Goal: Transaction & Acquisition: Register for event/course

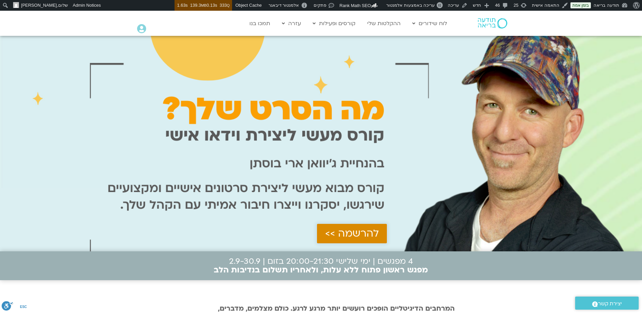
click at [352, 230] on span "להרשמה >>" at bounding box center [352, 233] width 54 height 11
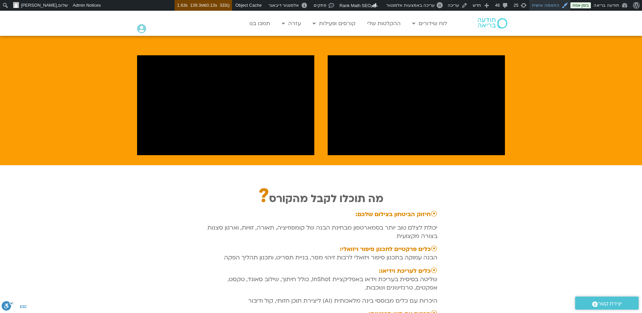
scroll to position [755, 0]
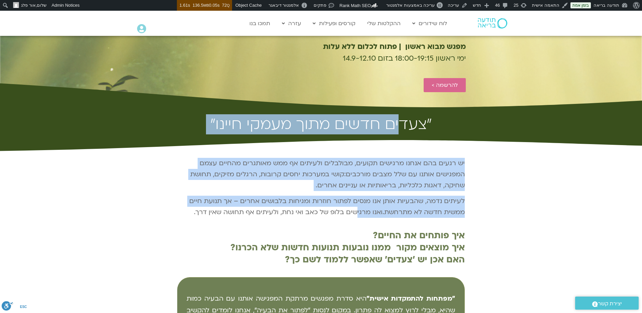
scroll to position [163, 0]
drag, startPoint x: 398, startPoint y: 125, endPoint x: 355, endPoint y: 214, distance: 98.6
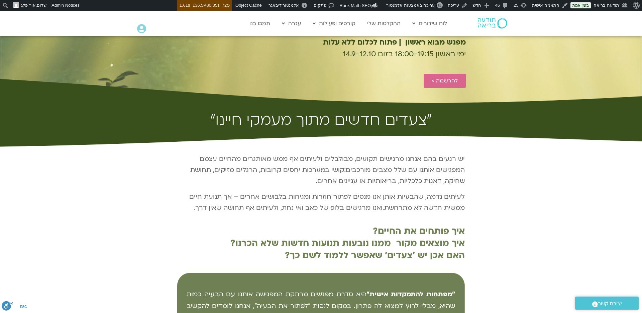
click at [327, 220] on div "יש רגעים בהם אנחנו מרגישים תקועים, מבולבלים ולעיתים אף ממש מאותגרים מהחיים עצמם…" at bounding box center [321, 268] width 288 height 267
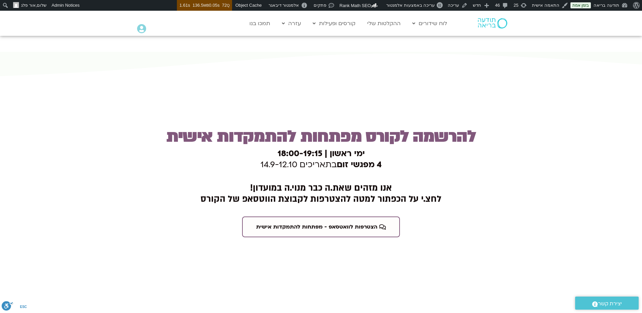
scroll to position [1573, 0]
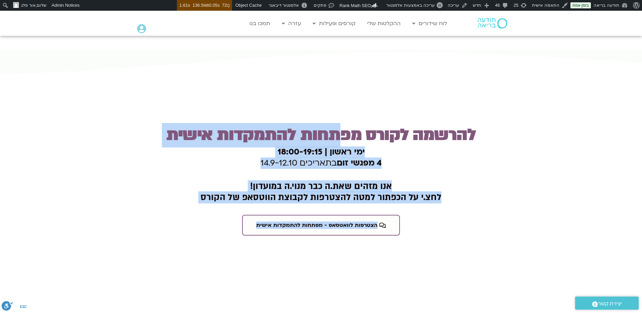
drag, startPoint x: 335, startPoint y: 107, endPoint x: 228, endPoint y: 220, distance: 155.5
click at [235, 222] on div "להרשמה לקורס מפתחות להתמקדות אישית ימי ראשון | 18:00-19:15 4 מפגשי זום בתאריכים…" at bounding box center [321, 176] width 333 height 210
click at [403, 181] on h2 "אנו מזהים שאת.ה כבר מנוי.ה במועדון! לחצ.י על הכפתור למטה להצטרפות לקבוצת הווטסא…" at bounding box center [321, 192] width 326 height 22
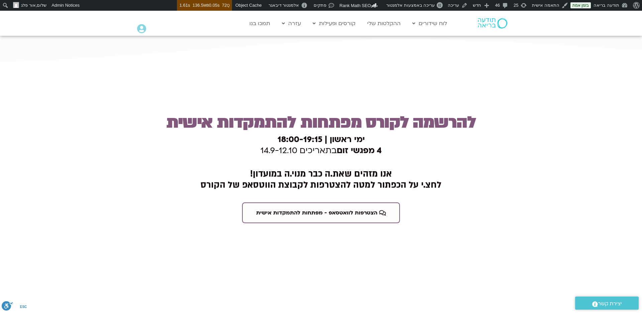
scroll to position [1587, 0]
